Goal: Check status: Check status

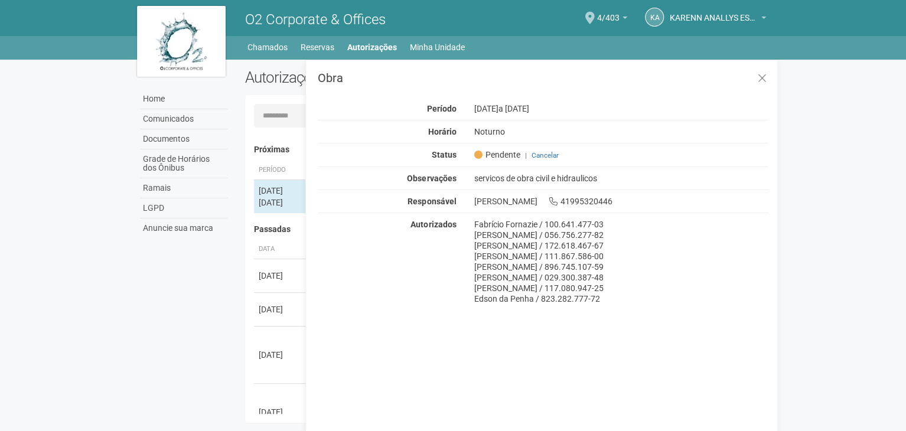
scroll to position [18, 0]
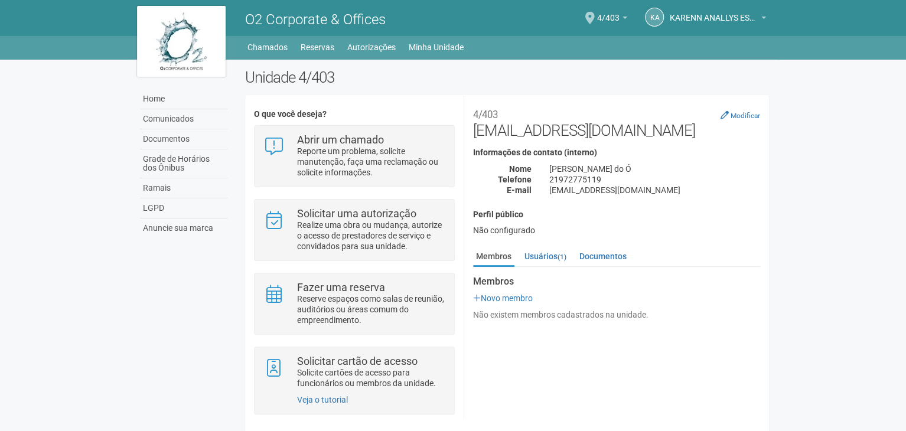
click at [365, 34] on div "O2 Corporate & Offices" at bounding box center [371, 18] width 270 height 36
click at [364, 50] on link "Autorizações" at bounding box center [371, 47] width 48 height 17
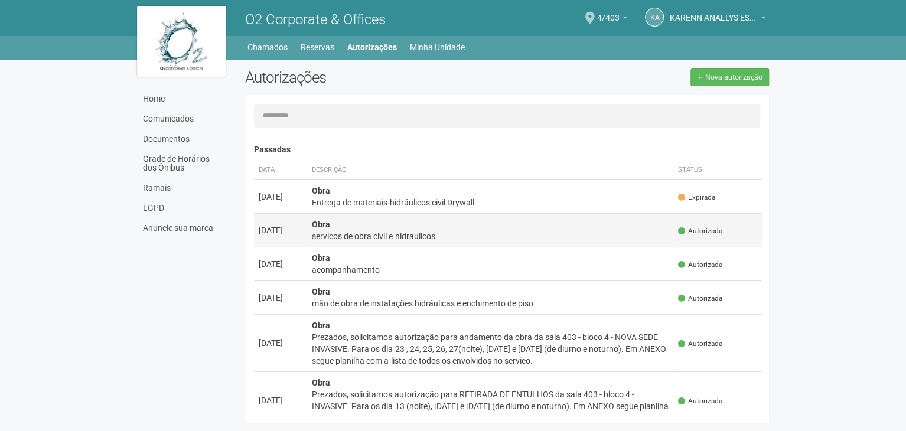
click at [496, 234] on div "servicos de obra civil e hidraulicos" at bounding box center [490, 236] width 357 height 12
